Goal: Task Accomplishment & Management: Complete application form

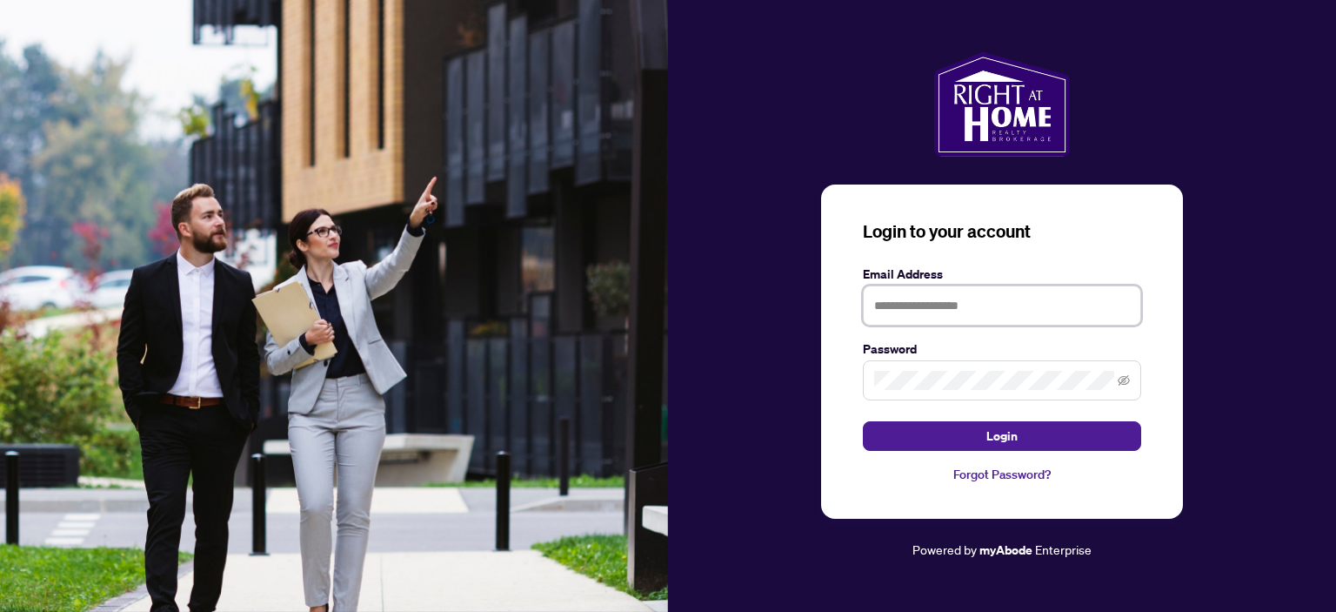
click at [888, 306] on input "text" at bounding box center [1002, 305] width 278 height 40
type input "**********"
click at [1128, 382] on icon "eye-invisible" at bounding box center [1124, 380] width 12 height 10
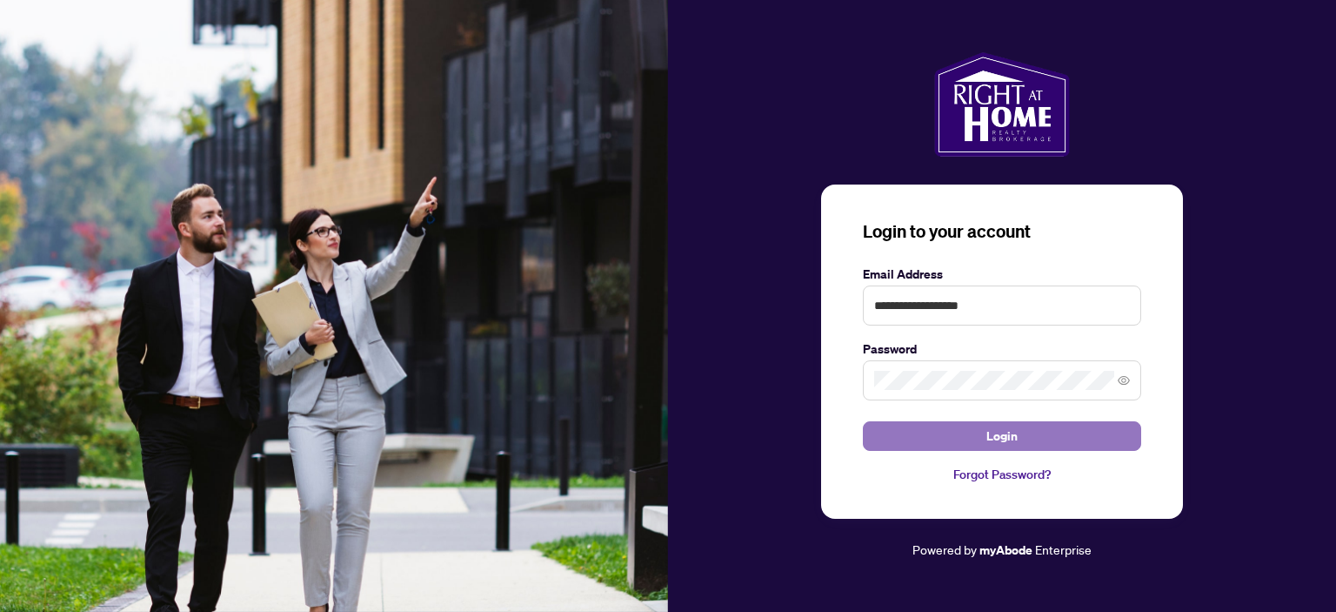
click at [990, 434] on span "Login" at bounding box center [1002, 436] width 31 height 28
click at [1000, 432] on span "Login" at bounding box center [1002, 436] width 31 height 28
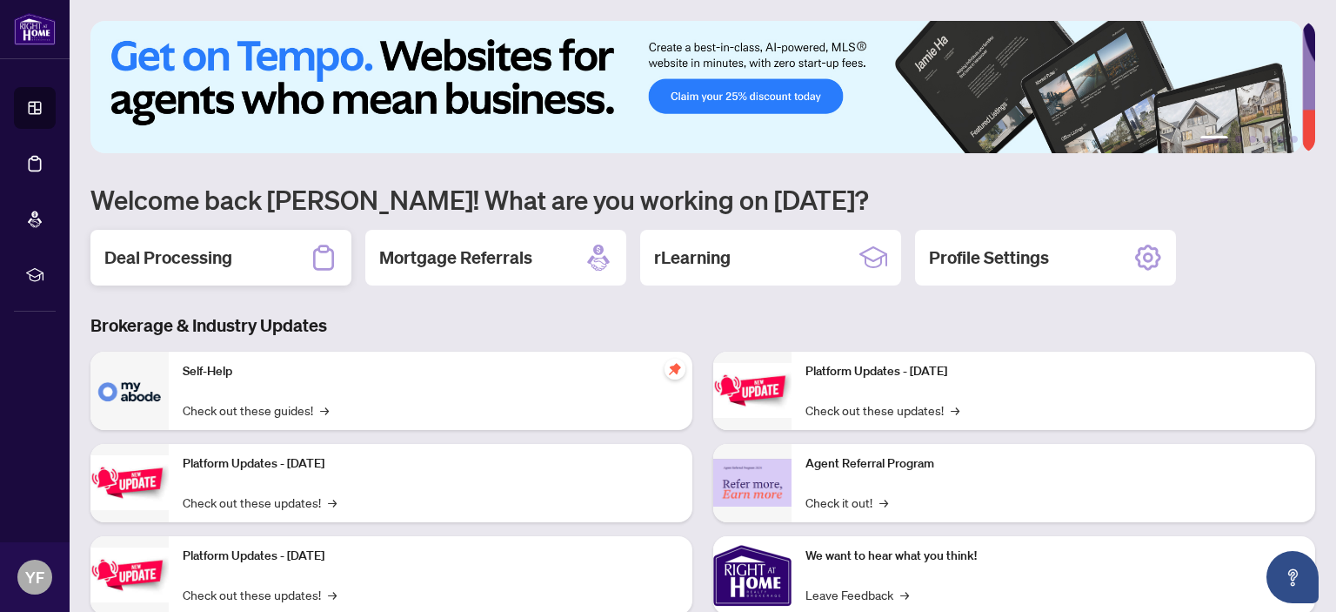
click at [179, 264] on h2 "Deal Processing" at bounding box center [168, 257] width 128 height 24
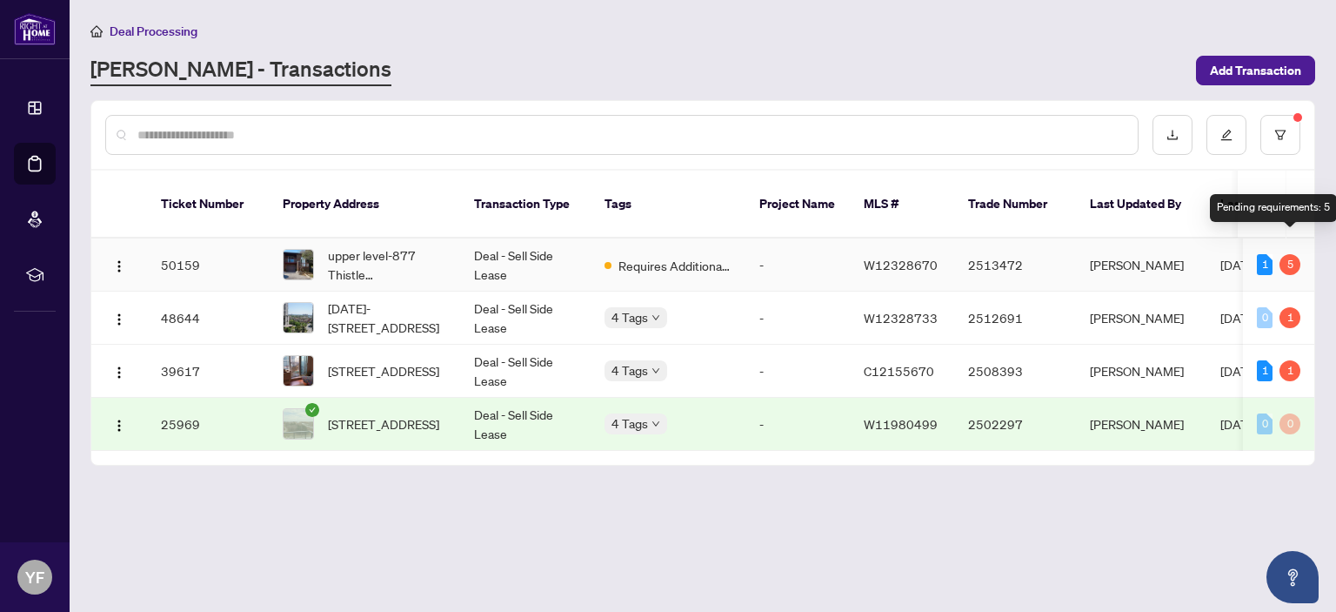
click at [1288, 254] on div "5" at bounding box center [1290, 264] width 21 height 21
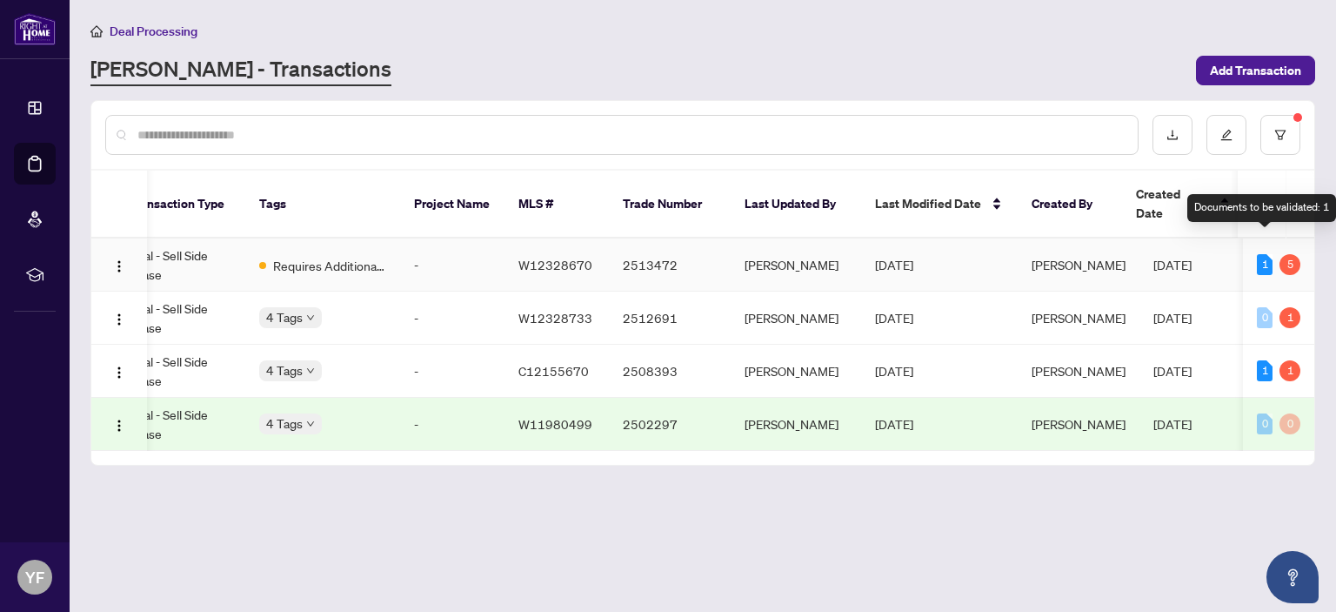
click at [1265, 254] on div "1" at bounding box center [1265, 264] width 16 height 21
drag, startPoint x: 431, startPoint y: 428, endPoint x: 275, endPoint y: 428, distance: 156.6
click at [275, 428] on tr "25969 701-[STREET_ADDRESS] Deal - Sell Side Lease 4 Tags - W11980499 2502297 [P…" at bounding box center [539, 424] width 1587 height 53
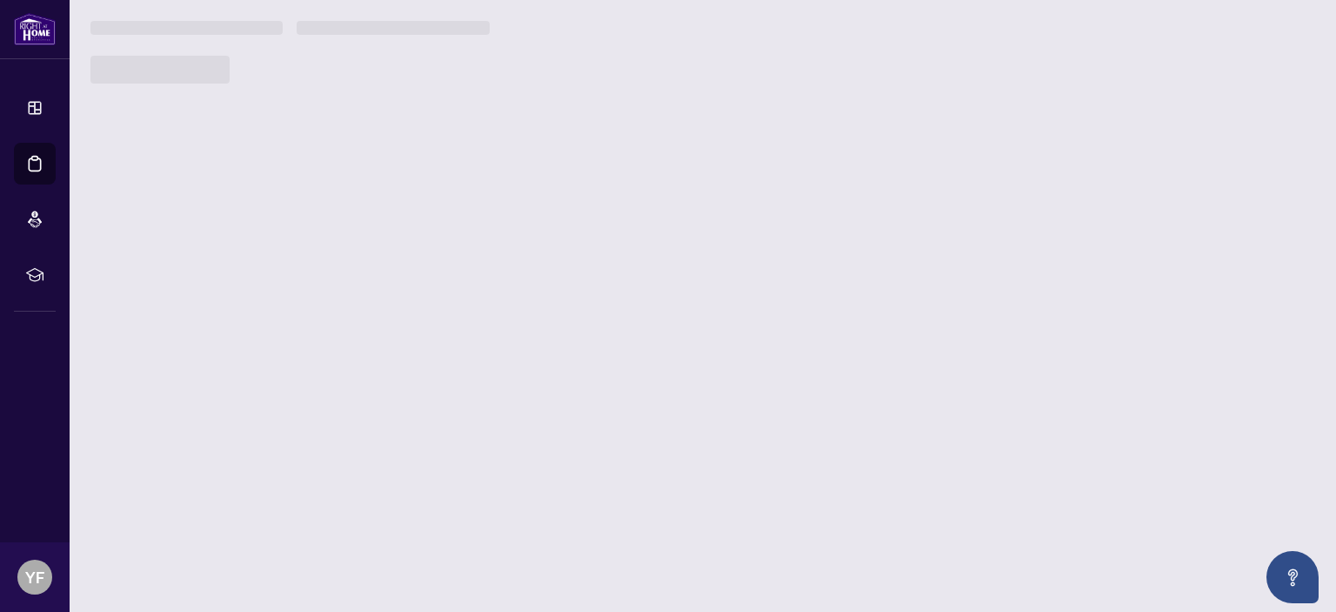
click at [275, 428] on main "Deal Processing [PERSON_NAME] - Transactions Add Transaction Ticket Number Prop…" at bounding box center [703, 306] width 1267 height 612
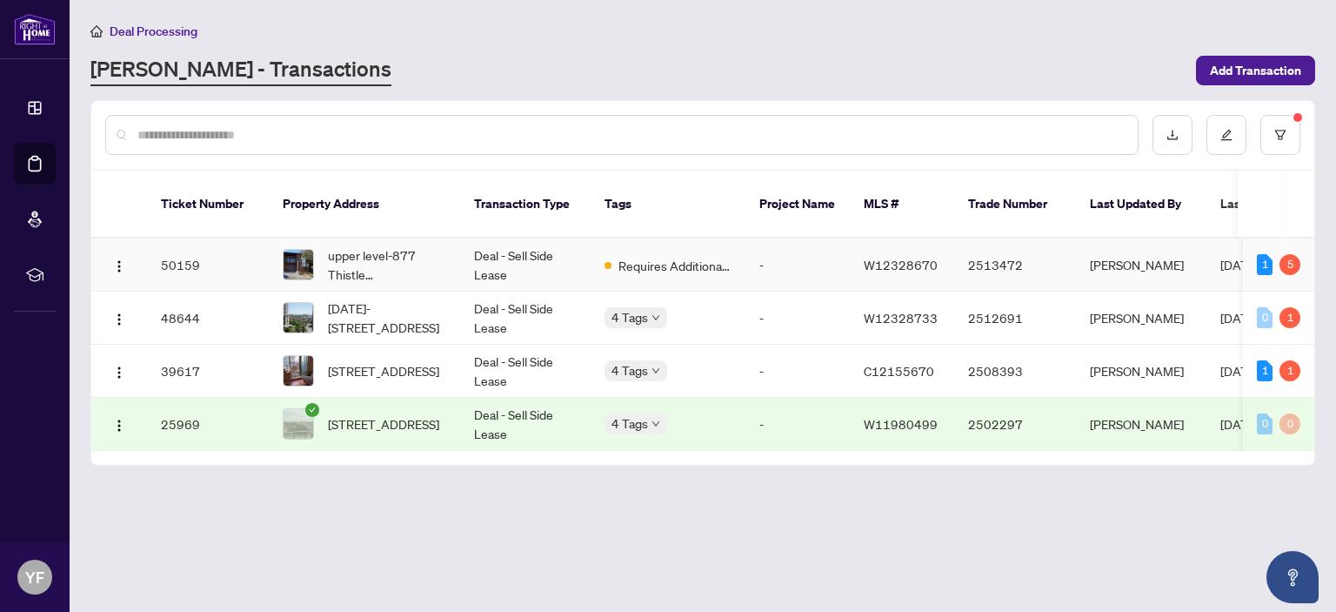
click at [292, 250] on img at bounding box center [299, 265] width 30 height 30
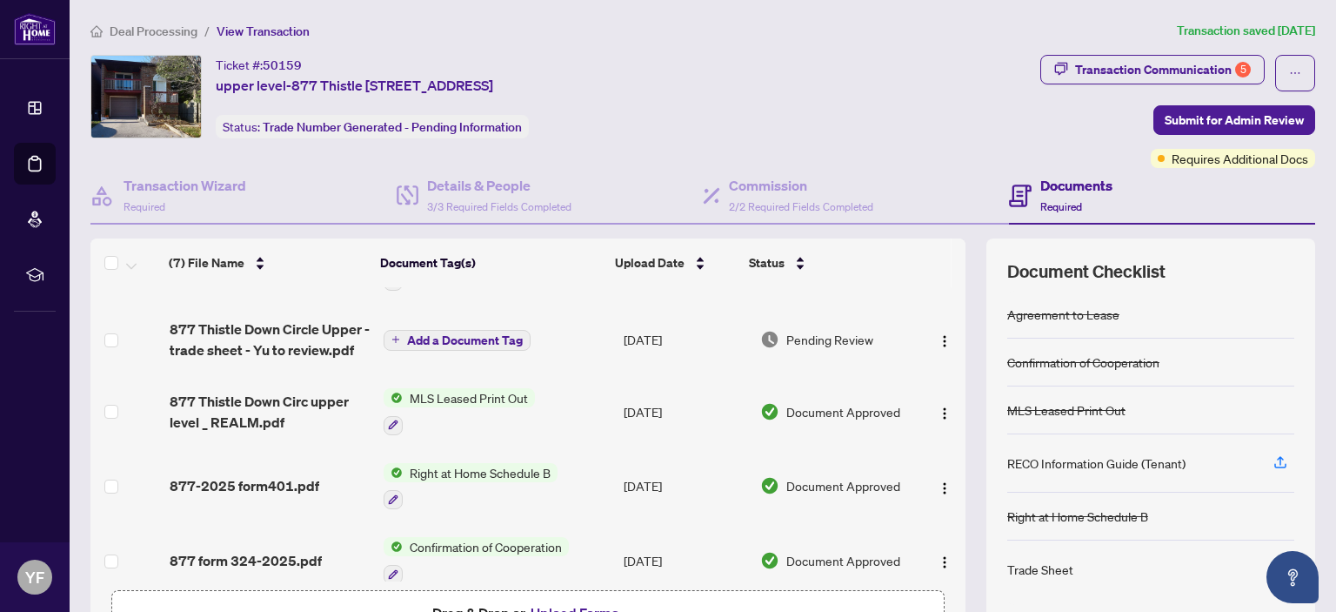
scroll to position [87, 0]
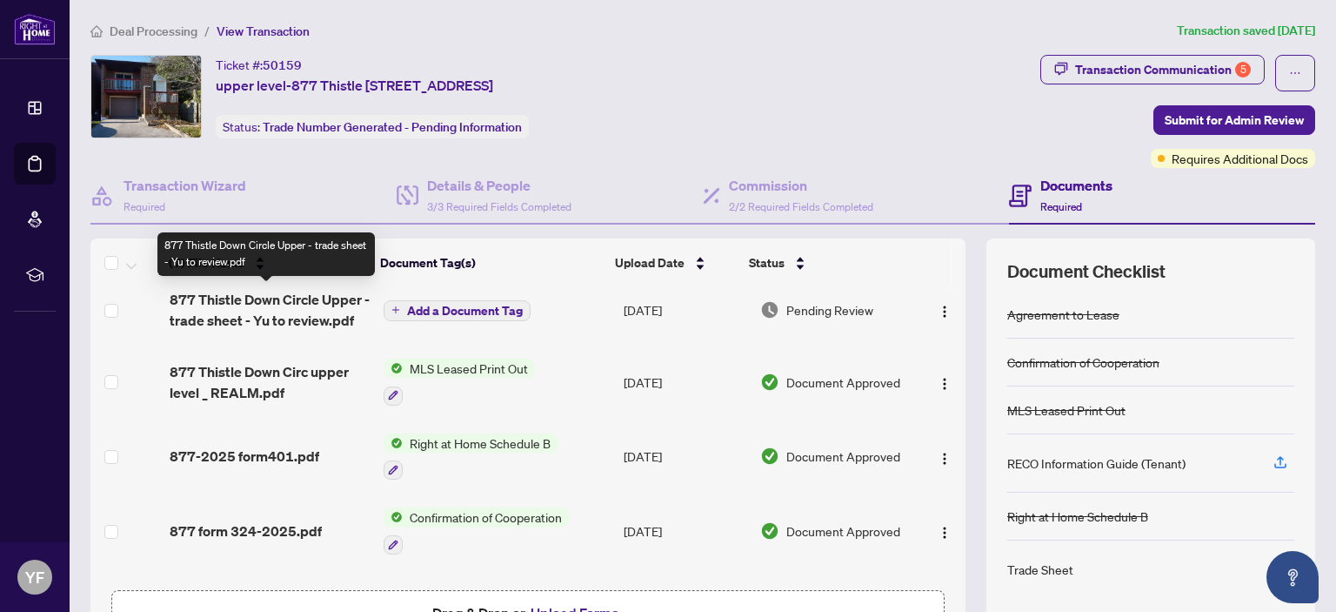
click at [282, 307] on span "877 Thistle Down Circle Upper - trade sheet - Yu to review.pdf" at bounding box center [270, 310] width 200 height 42
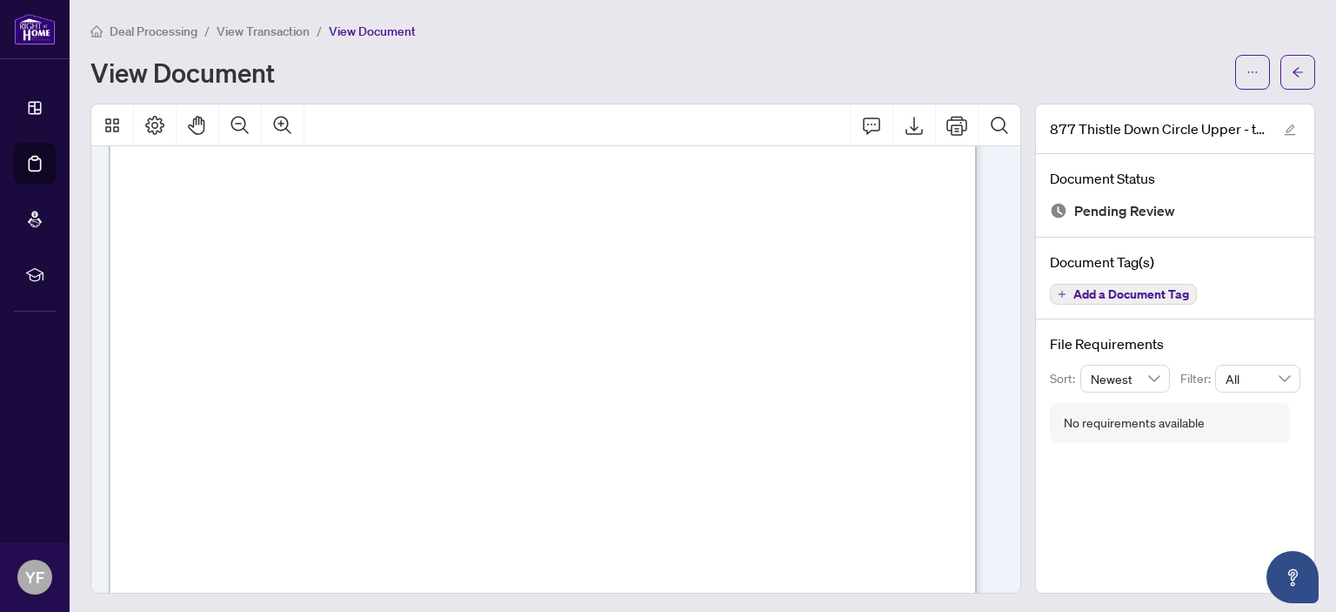
scroll to position [522, 0]
click at [904, 121] on icon "Export" at bounding box center [914, 125] width 21 height 21
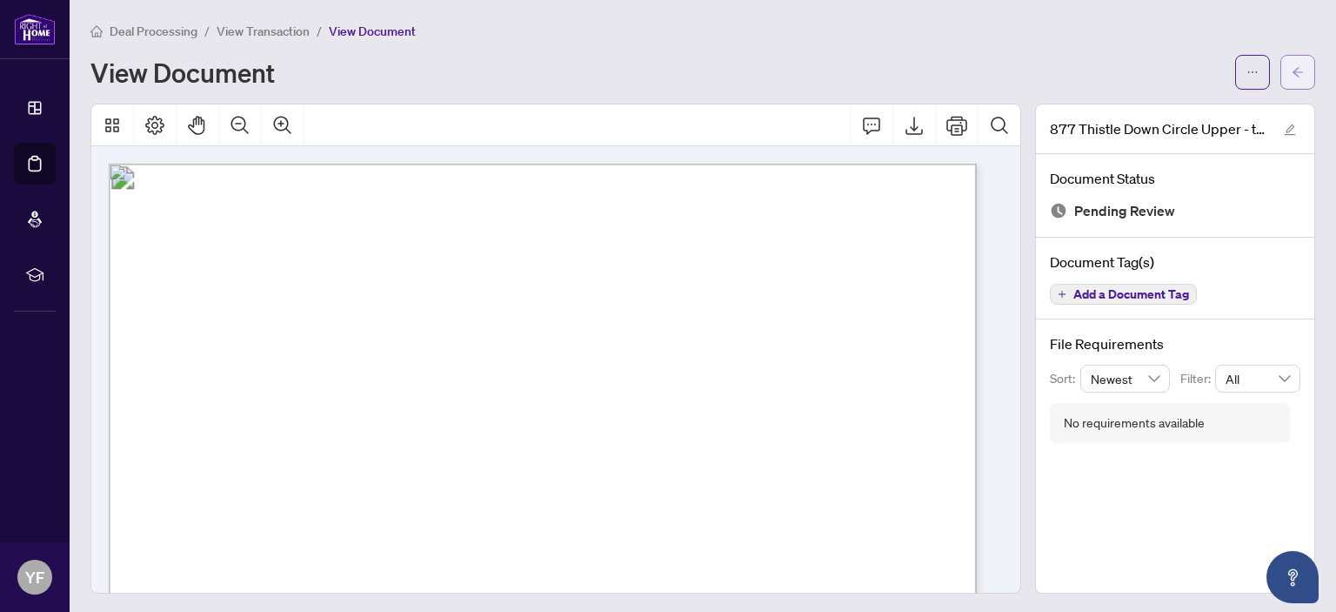
click at [1292, 70] on icon "arrow-left" at bounding box center [1298, 72] width 12 height 12
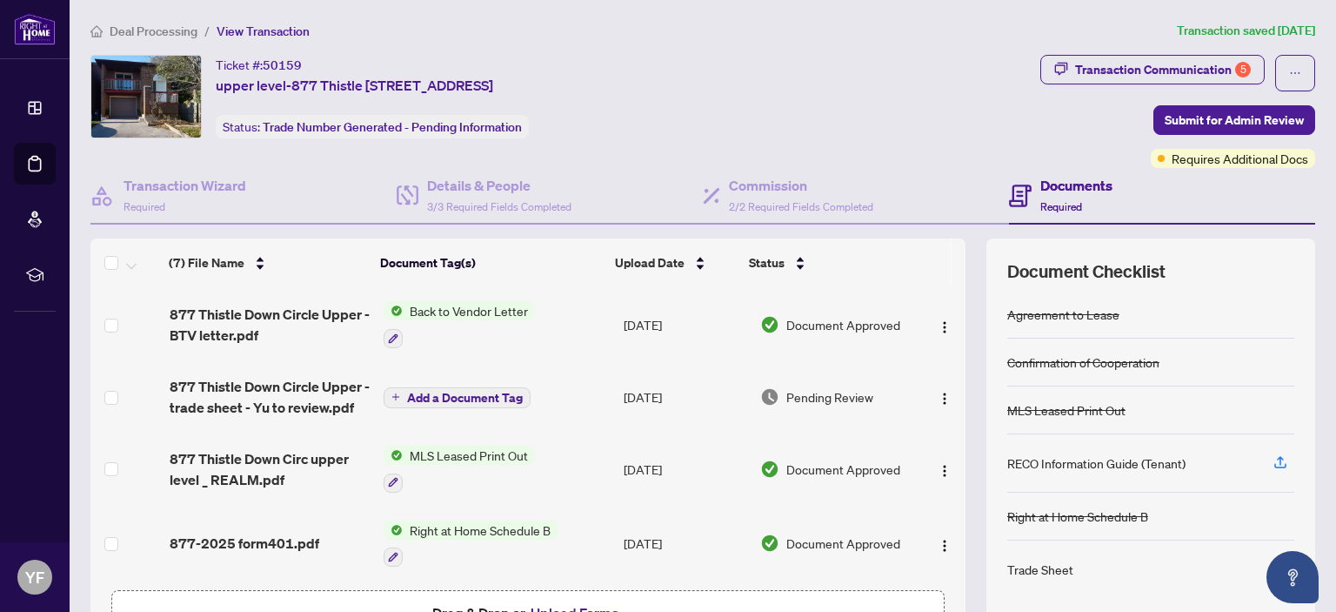
scroll to position [87, 0]
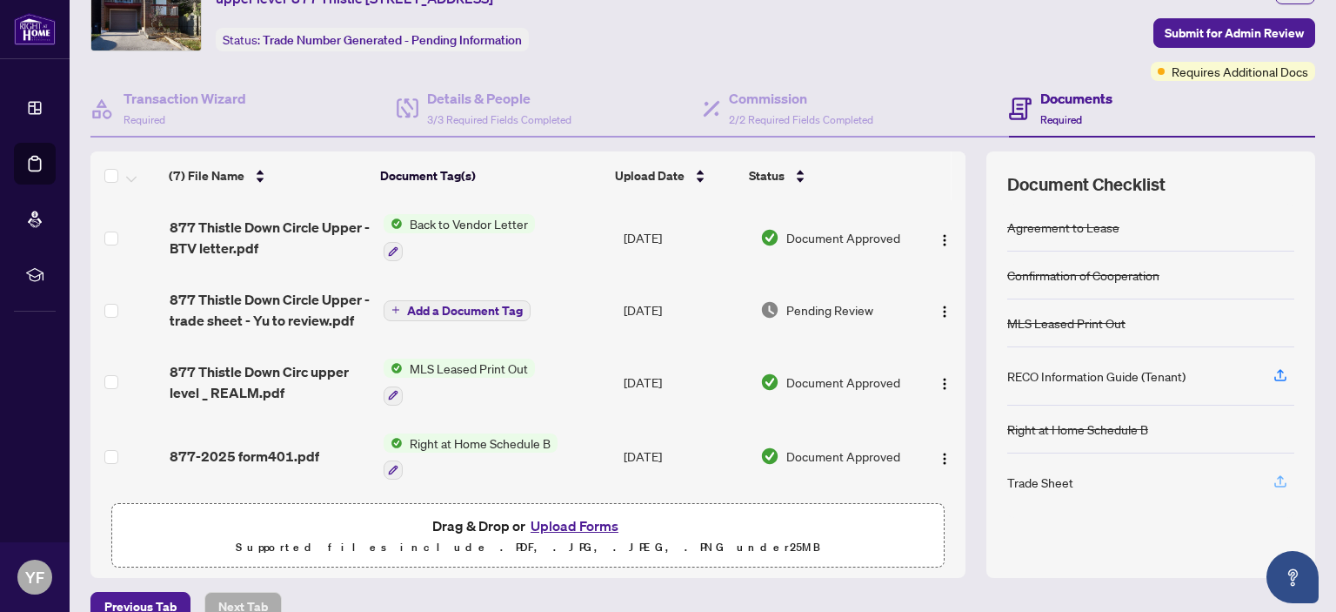
click at [1273, 478] on icon "button" at bounding box center [1281, 481] width 16 height 16
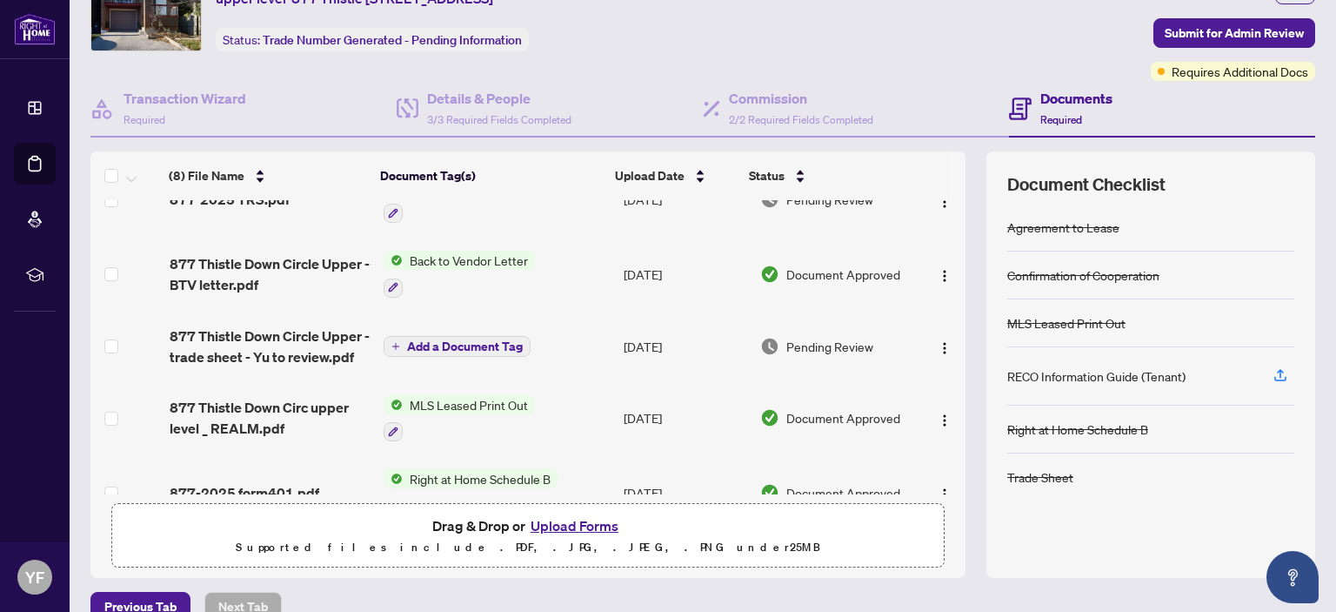
scroll to position [0, 0]
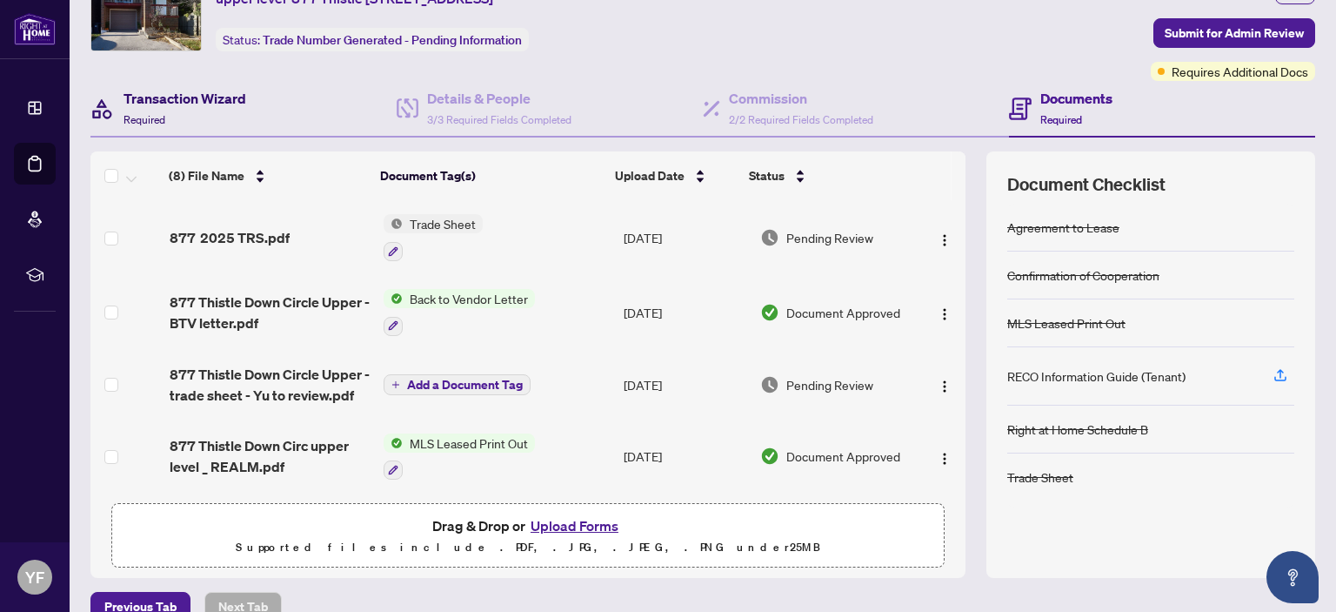
click at [184, 100] on h4 "Transaction Wizard" at bounding box center [185, 98] width 123 height 21
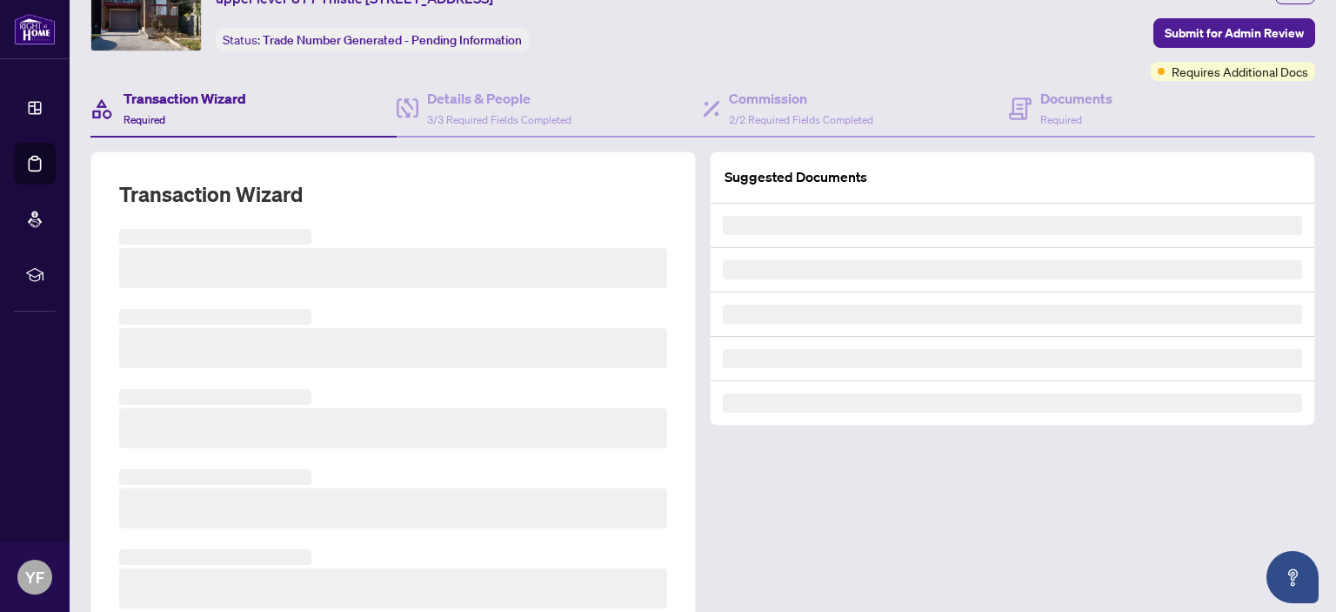
scroll to position [77, 0]
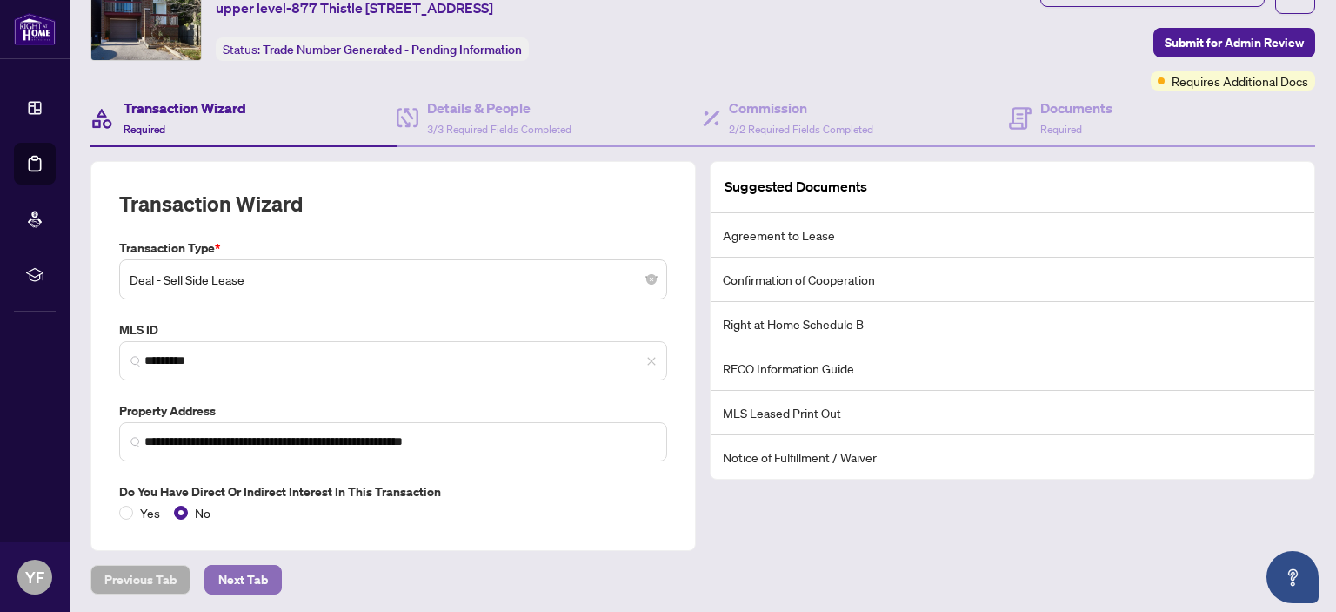
click at [249, 577] on span "Next Tab" at bounding box center [243, 579] width 50 height 28
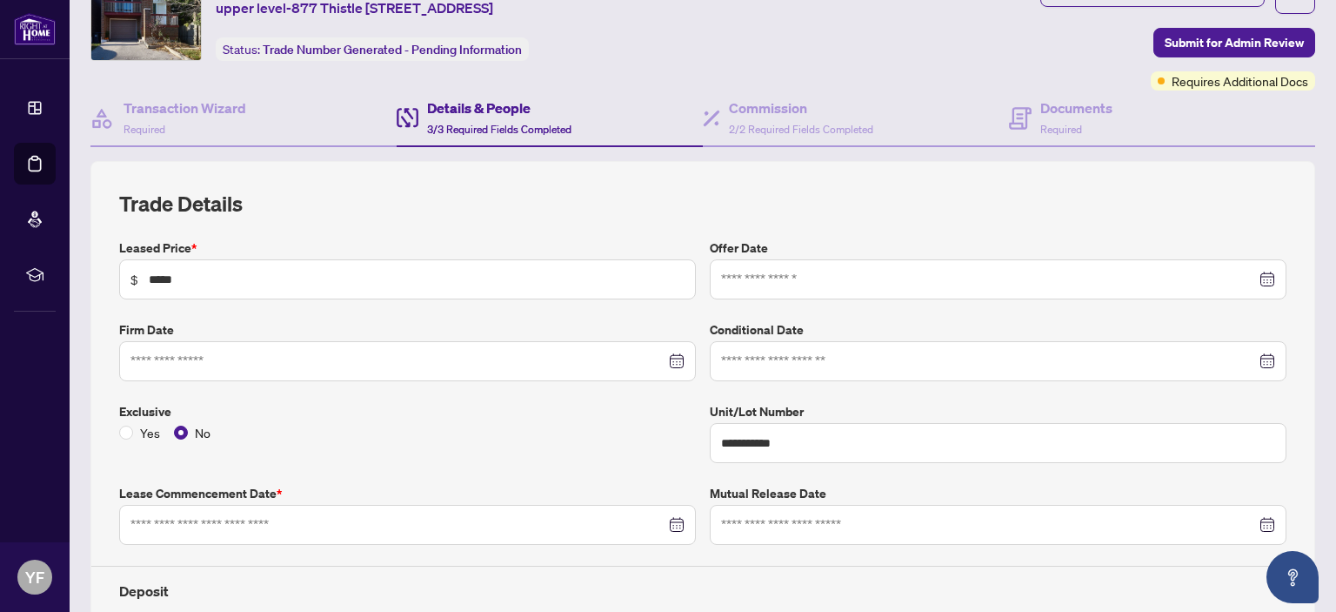
type input "**********"
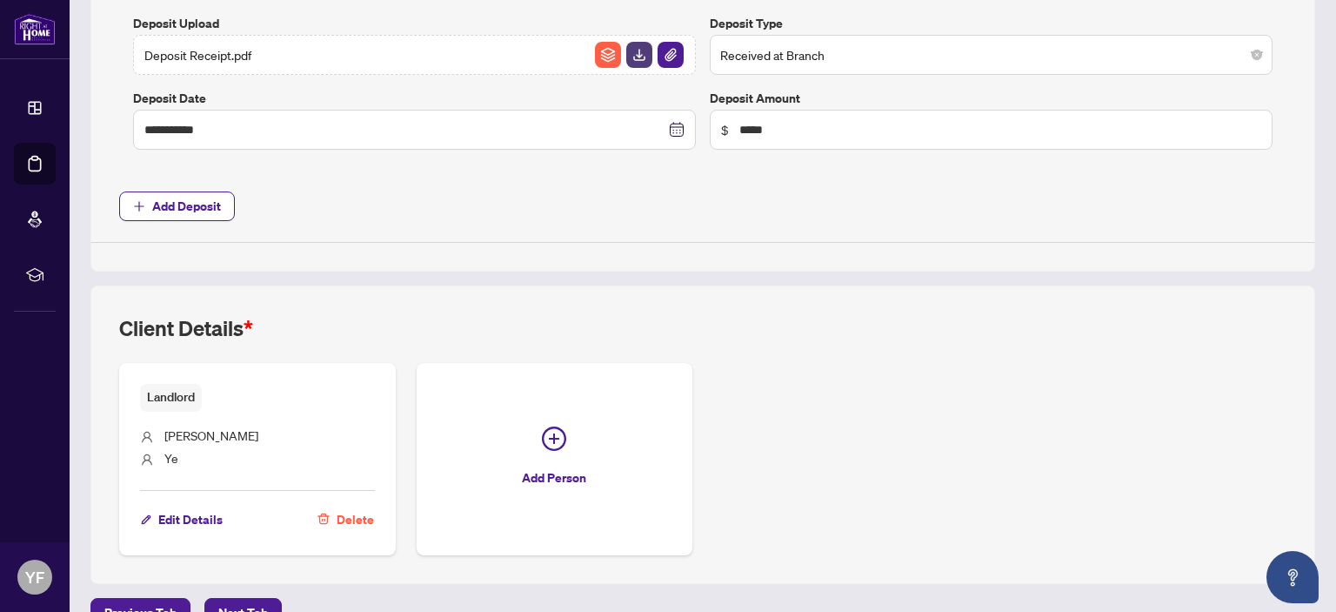
scroll to position [773, 0]
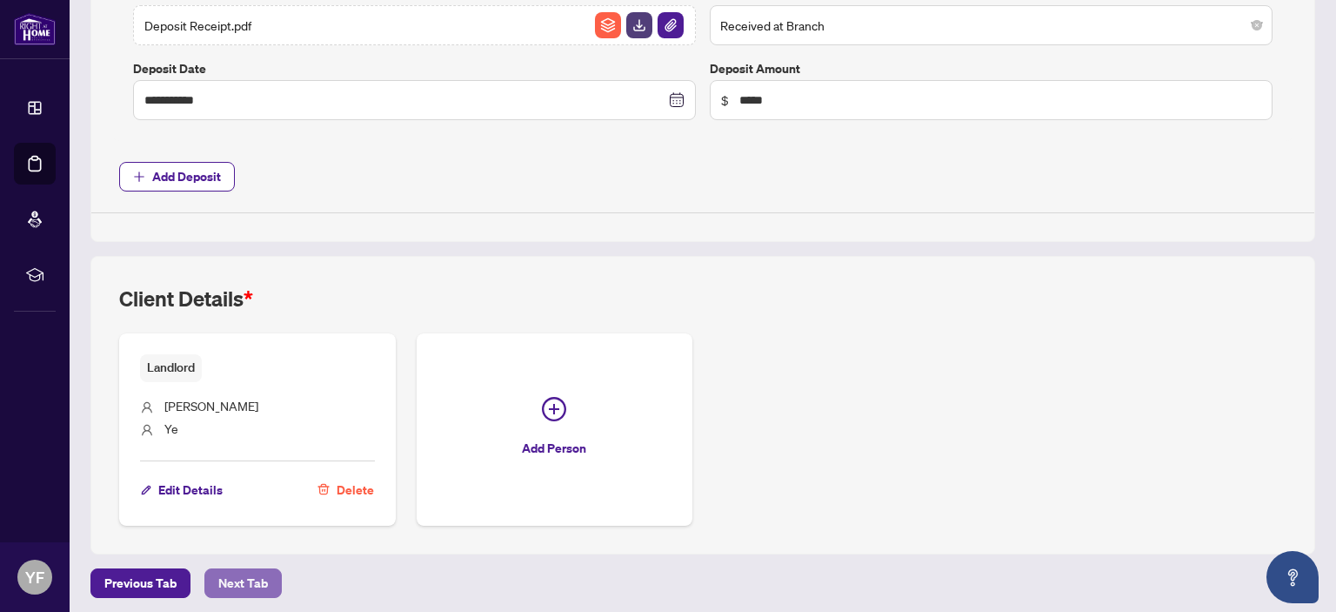
click at [252, 581] on span "Next Tab" at bounding box center [243, 583] width 50 height 28
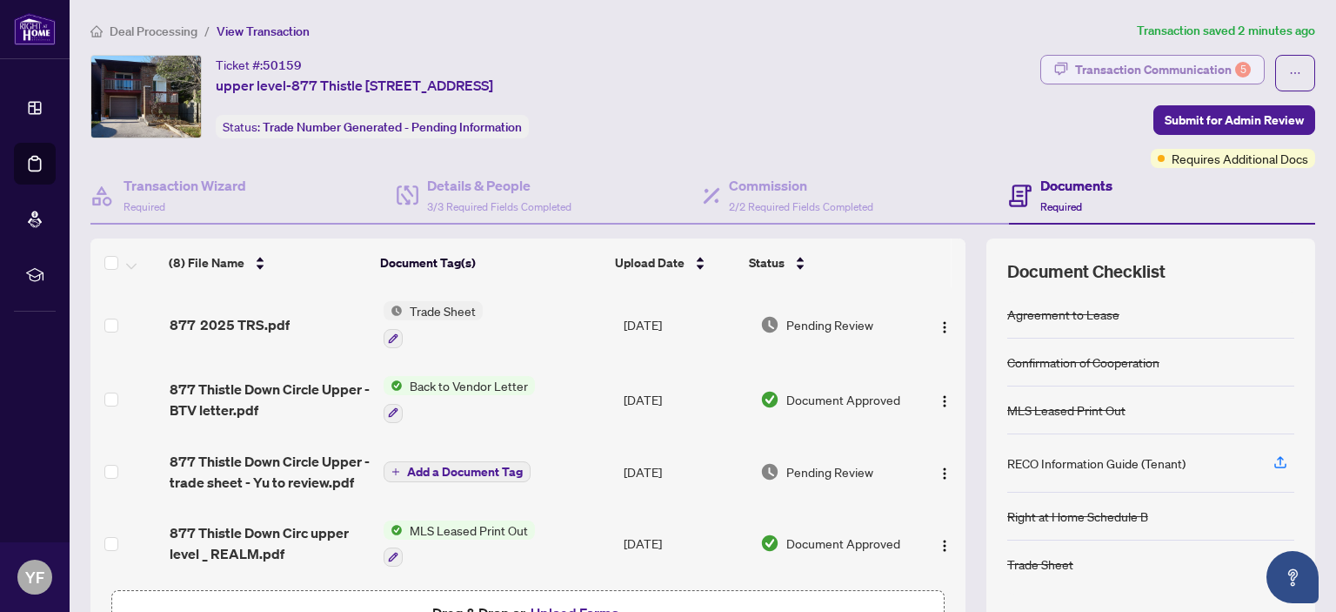
click at [1134, 71] on div "Transaction Communication 5" at bounding box center [1163, 70] width 176 height 28
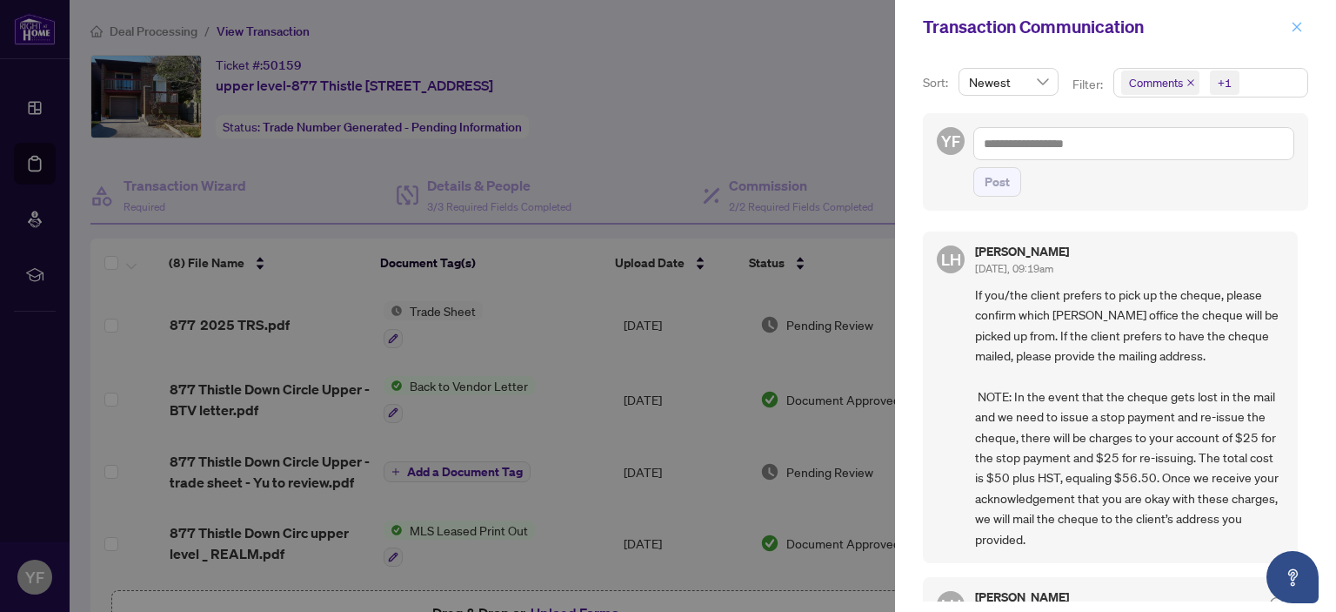
click at [1293, 23] on icon "close" at bounding box center [1297, 27] width 12 height 12
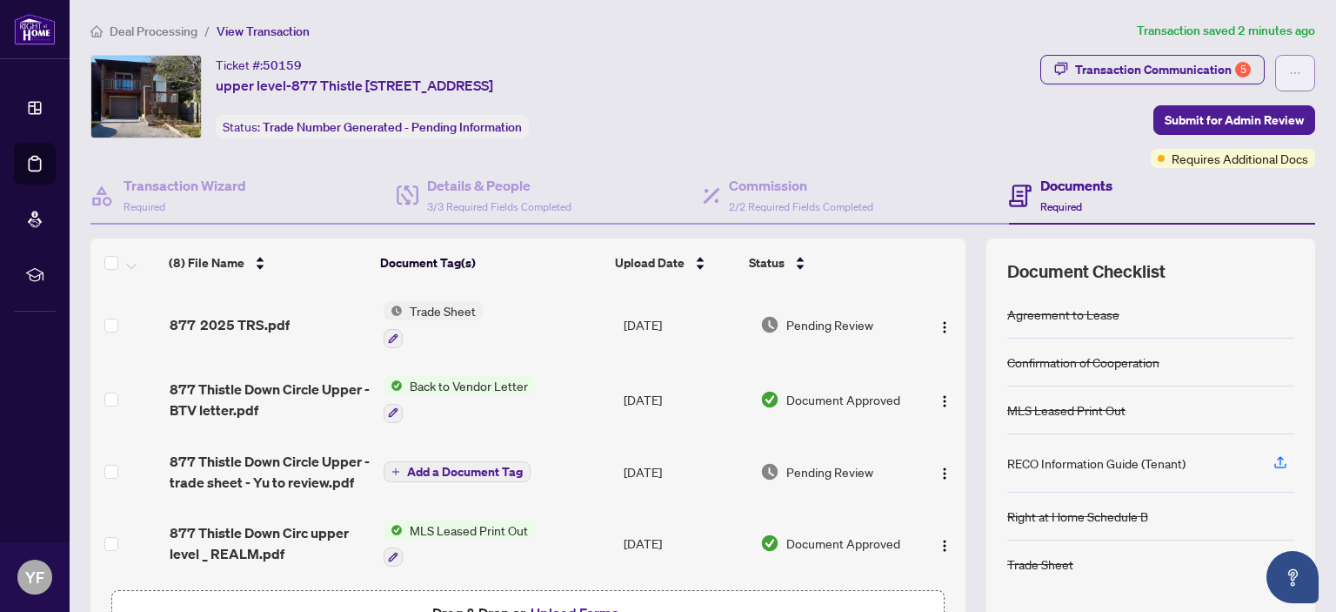
click at [1289, 72] on icon "ellipsis" at bounding box center [1295, 73] width 12 height 12
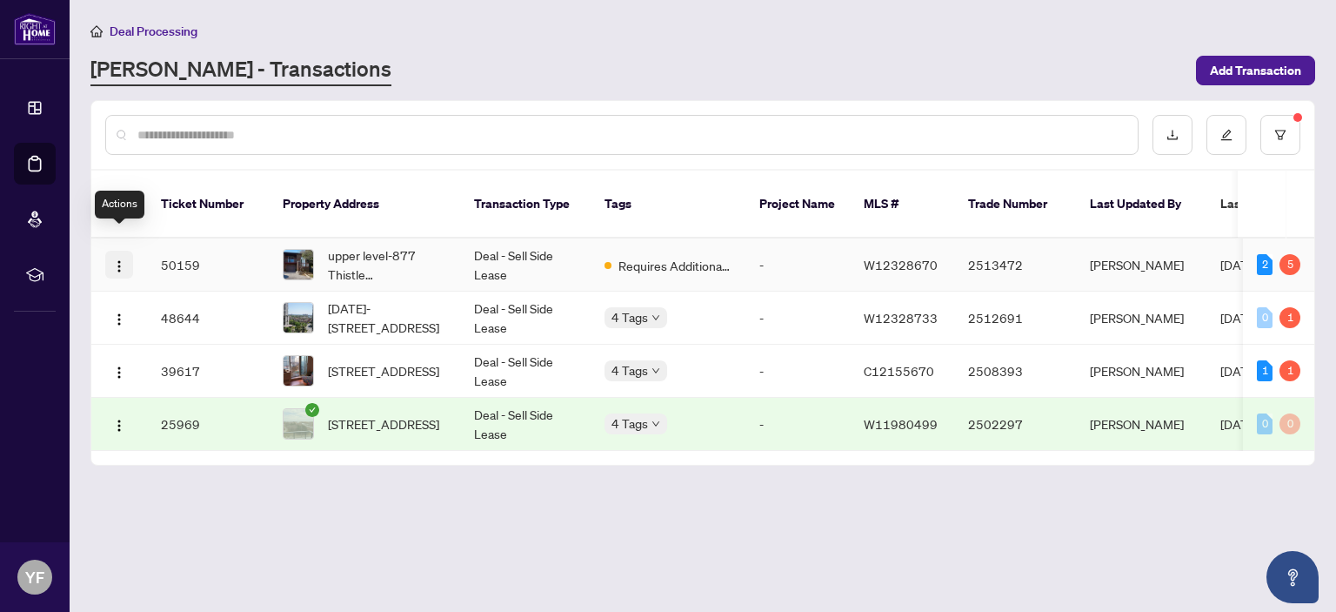
click at [118, 259] on img "button" at bounding box center [119, 266] width 14 height 14
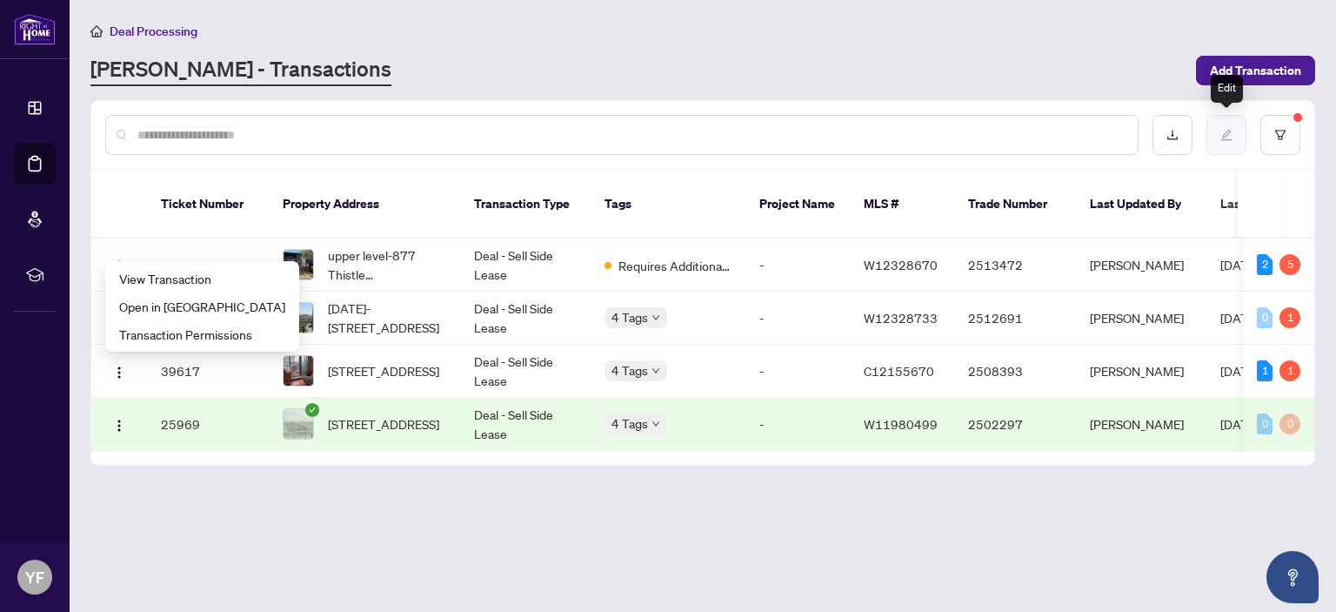
click at [1226, 131] on icon "edit" at bounding box center [1226, 135] width 11 height 11
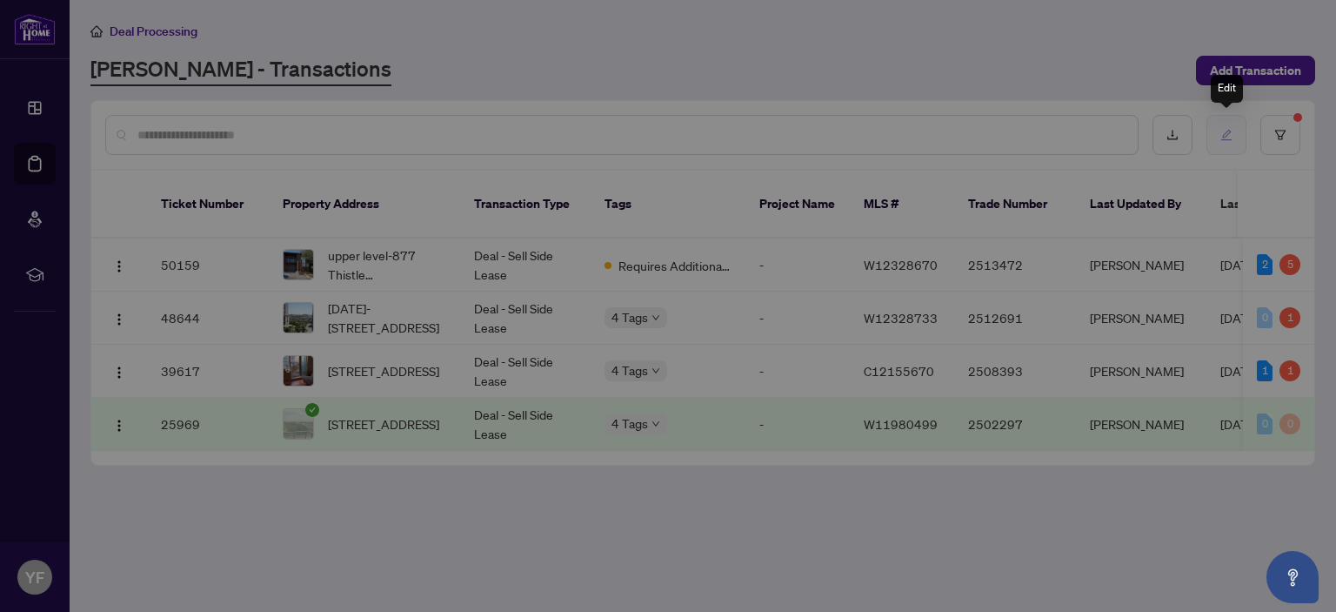
click at [1226, 131] on div "Customize columns Ticket Number Property Address Transaction Type Tags Project …" at bounding box center [668, 306] width 1336 height 612
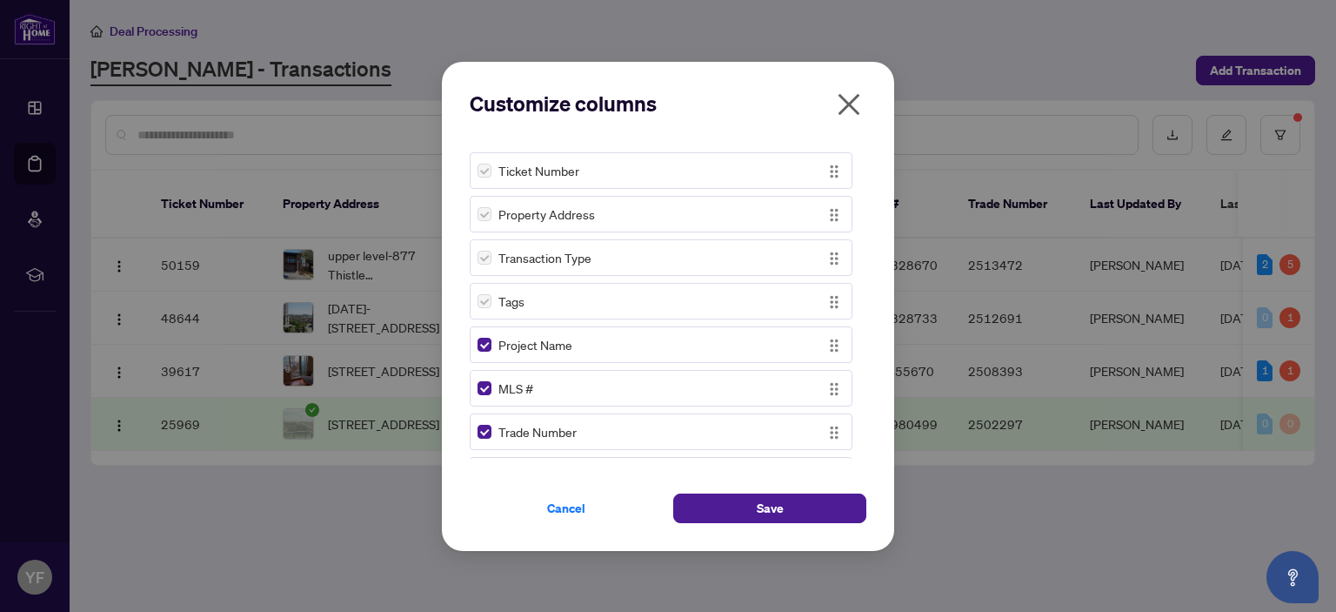
click at [851, 102] on icon "close" at bounding box center [850, 104] width 22 height 22
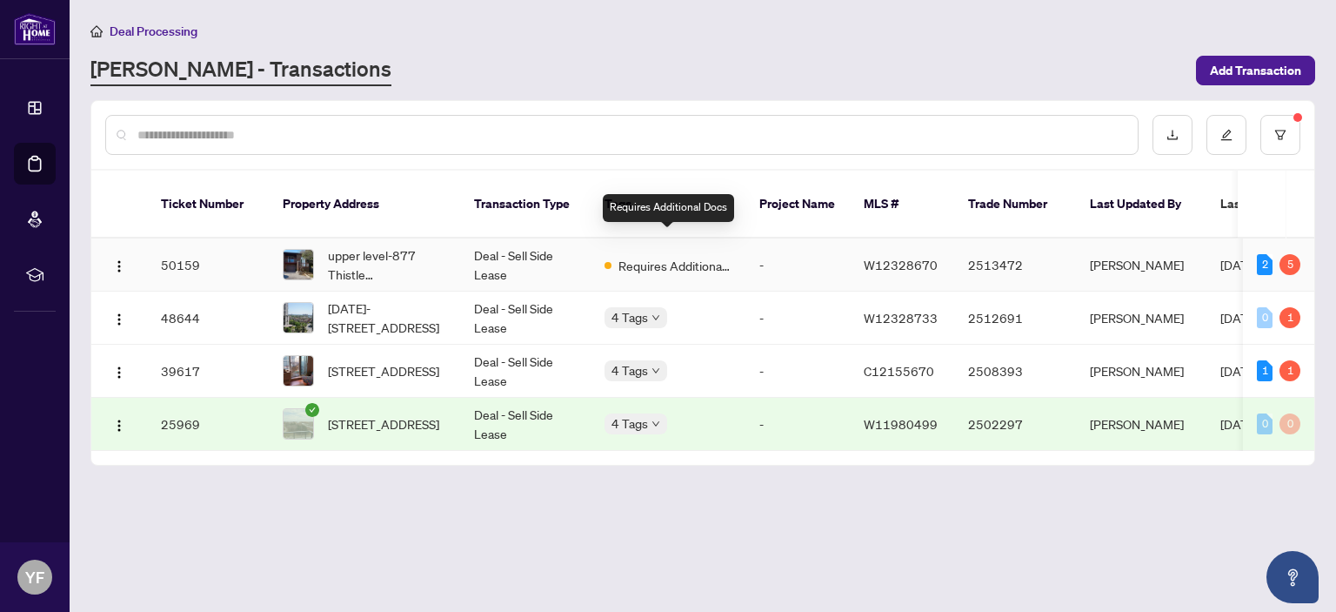
click at [673, 256] on span "Requires Additional Docs" at bounding box center [675, 265] width 113 height 19
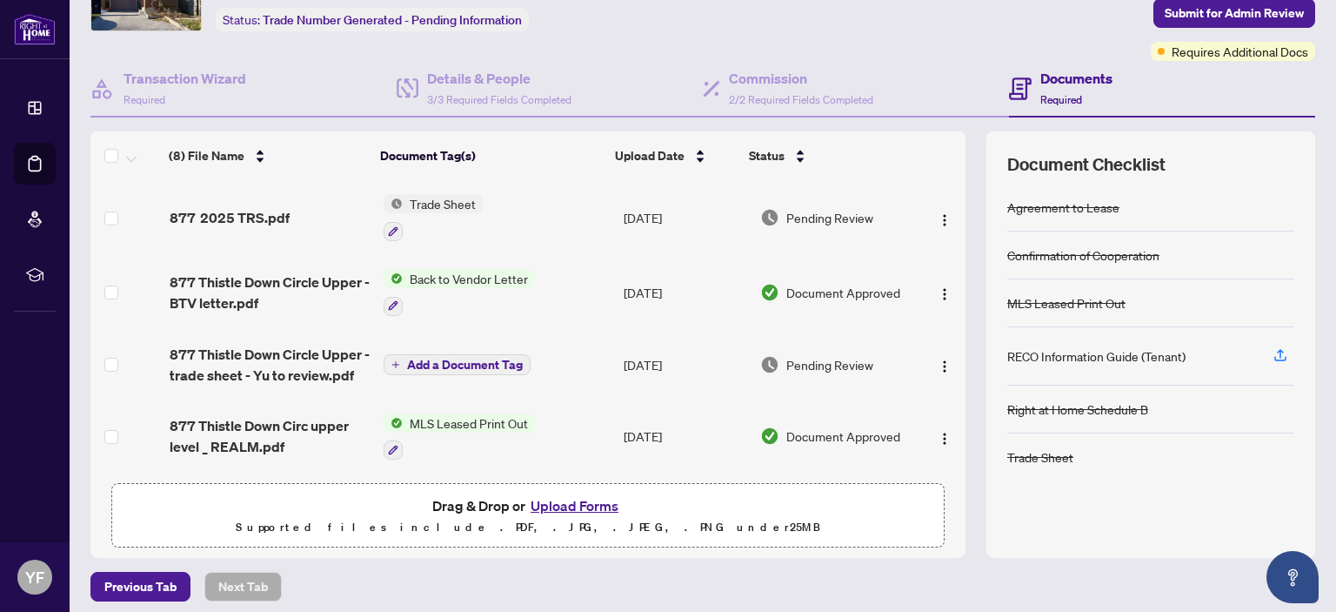
scroll to position [115, 0]
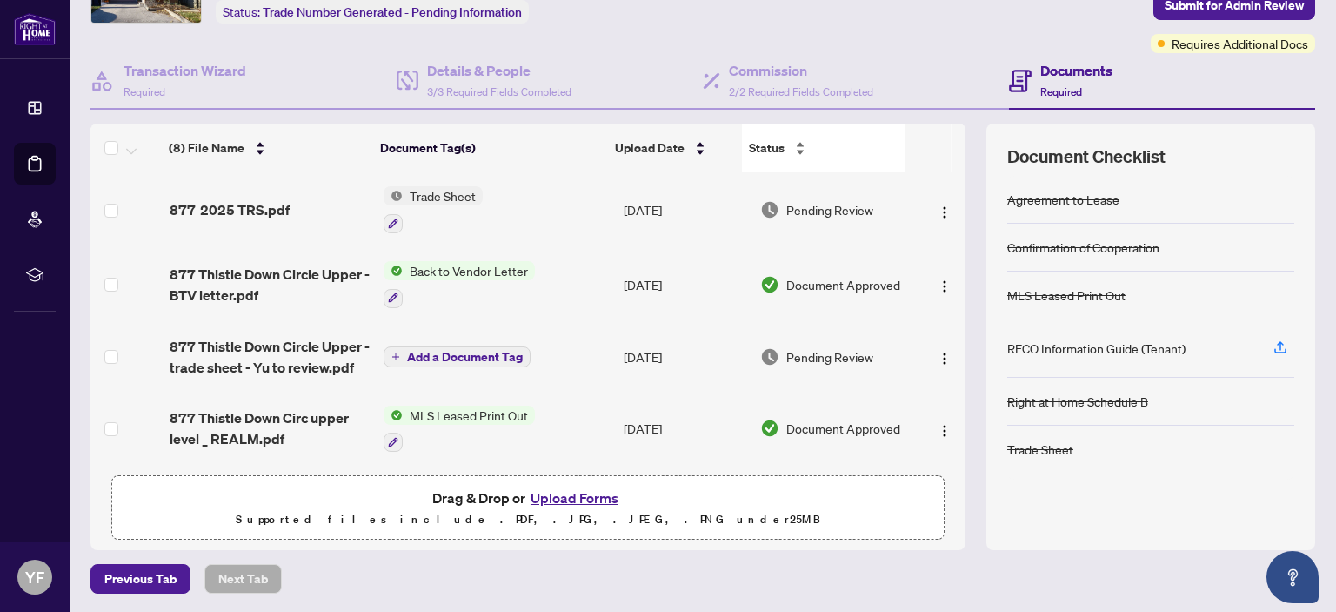
click at [792, 146] on div "Status" at bounding box center [824, 147] width 150 height 19
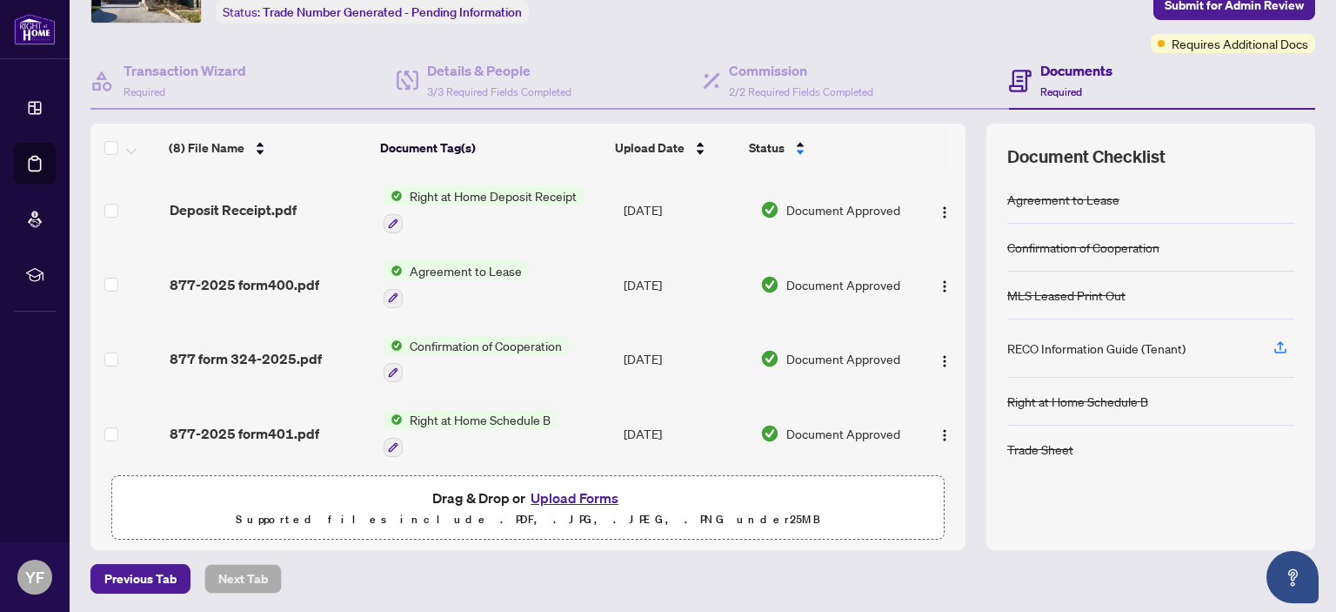
scroll to position [0, 0]
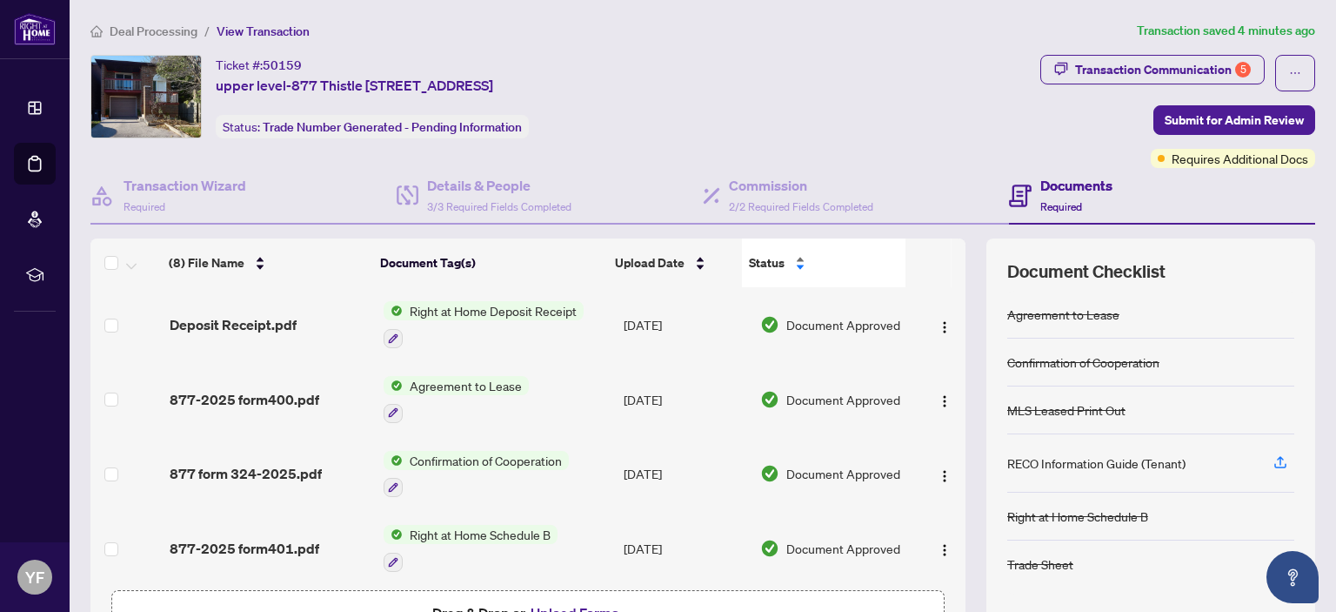
click at [797, 255] on div "Status" at bounding box center [824, 262] width 150 height 19
click at [143, 191] on h4 "Transaction Wizard" at bounding box center [185, 185] width 123 height 21
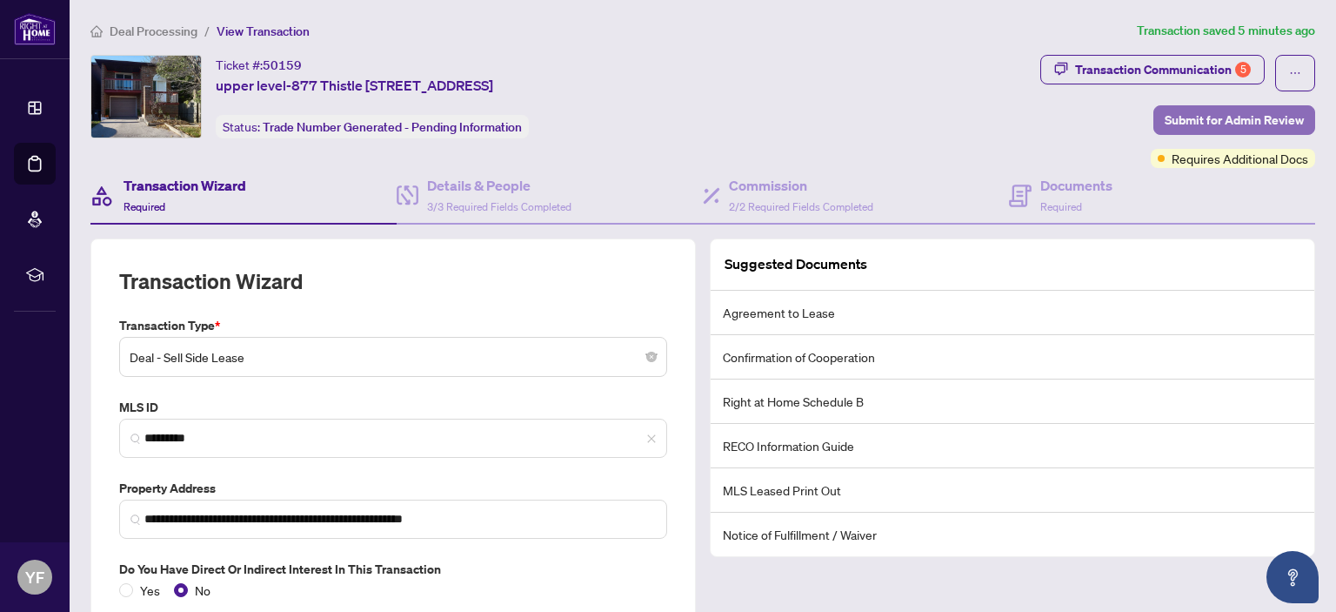
click at [1204, 119] on span "Submit for Admin Review" at bounding box center [1234, 120] width 139 height 28
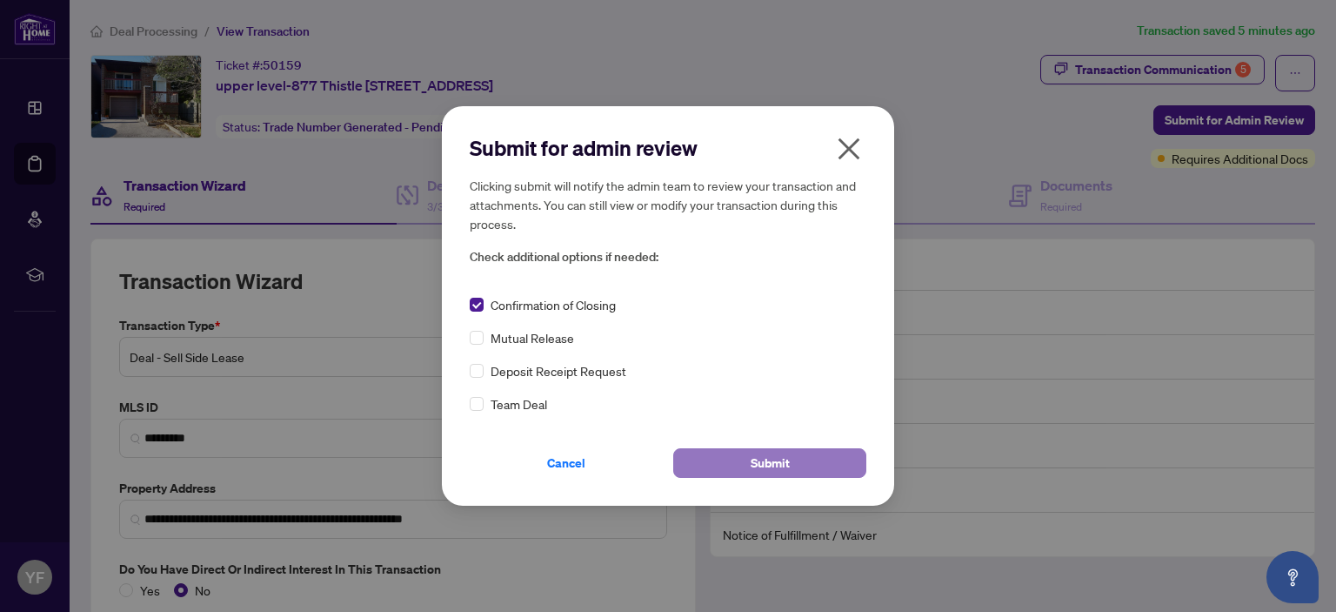
click at [775, 463] on span "Submit" at bounding box center [770, 463] width 39 height 28
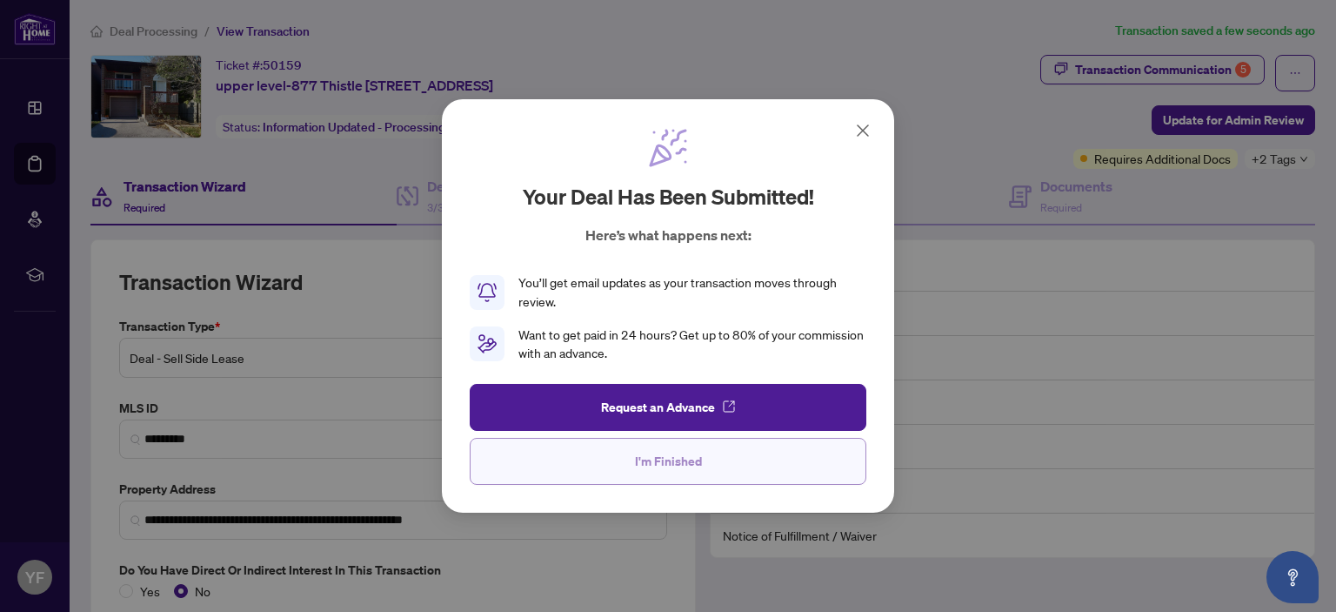
click at [665, 454] on span "I'm Finished" at bounding box center [668, 461] width 67 height 28
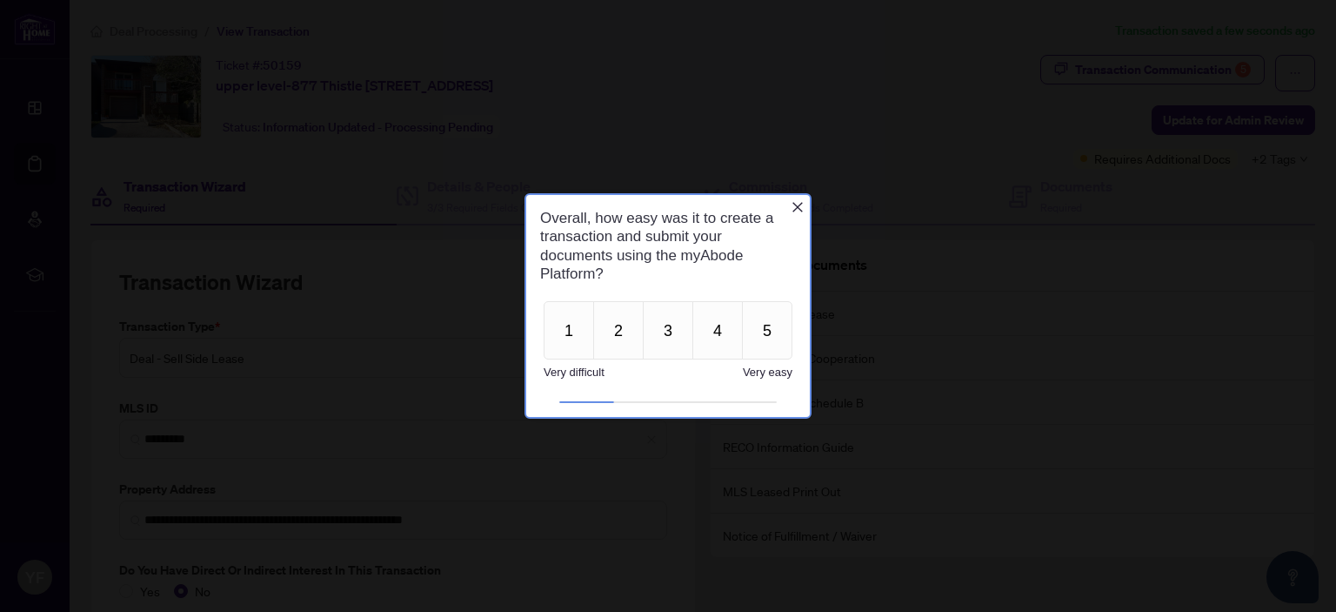
click at [799, 199] on icon "Close button" at bounding box center [798, 206] width 14 height 14
